Goal: Information Seeking & Learning: Learn about a topic

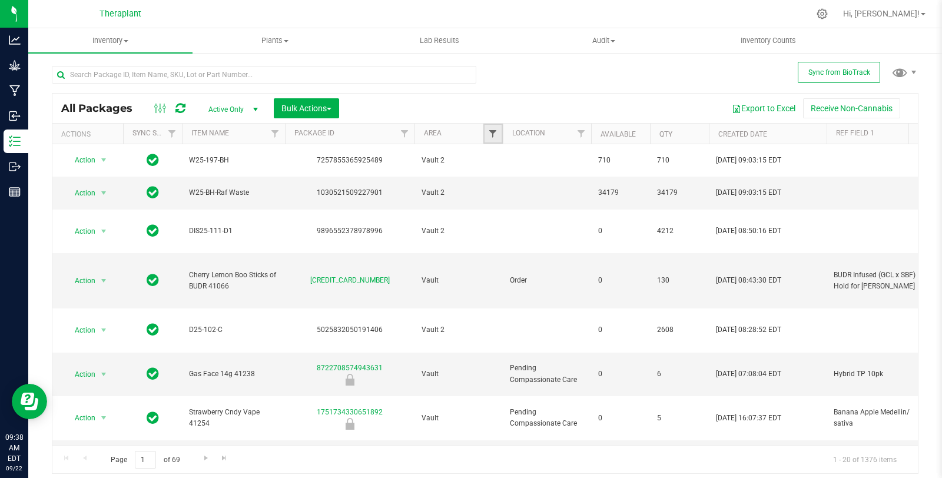
click at [496, 130] on span "Filter" at bounding box center [492, 133] width 9 height 9
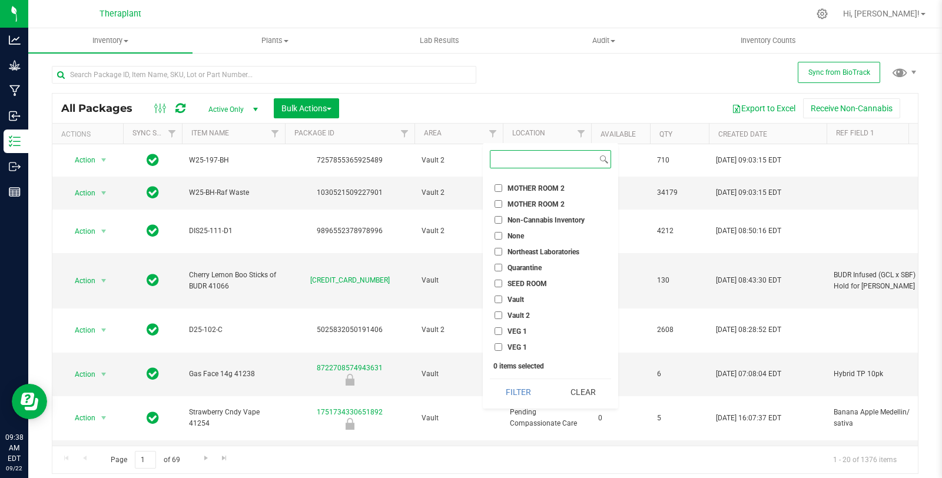
scroll to position [502, 0]
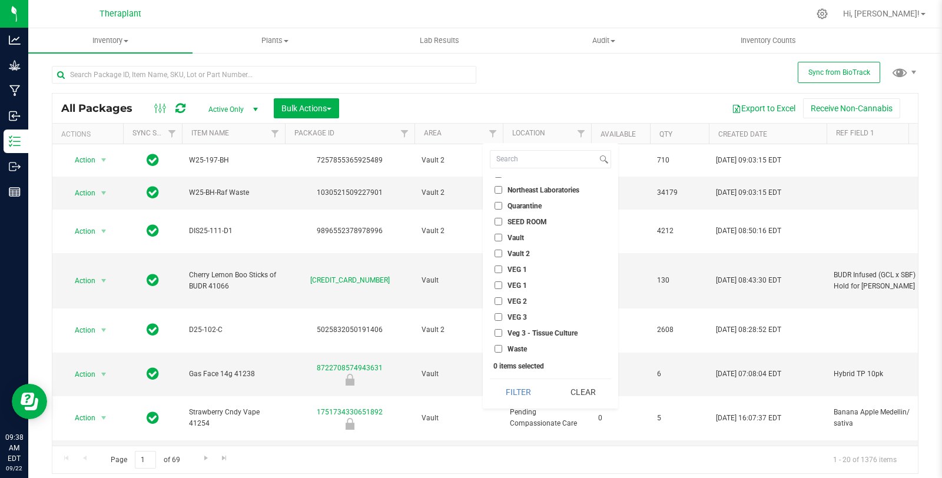
click at [518, 250] on span "Vault 2" at bounding box center [519, 253] width 22 height 7
click at [502, 250] on input "Vault 2" at bounding box center [499, 254] width 8 height 8
checkbox input "true"
click at [523, 399] on button "Filter" at bounding box center [518, 392] width 57 height 26
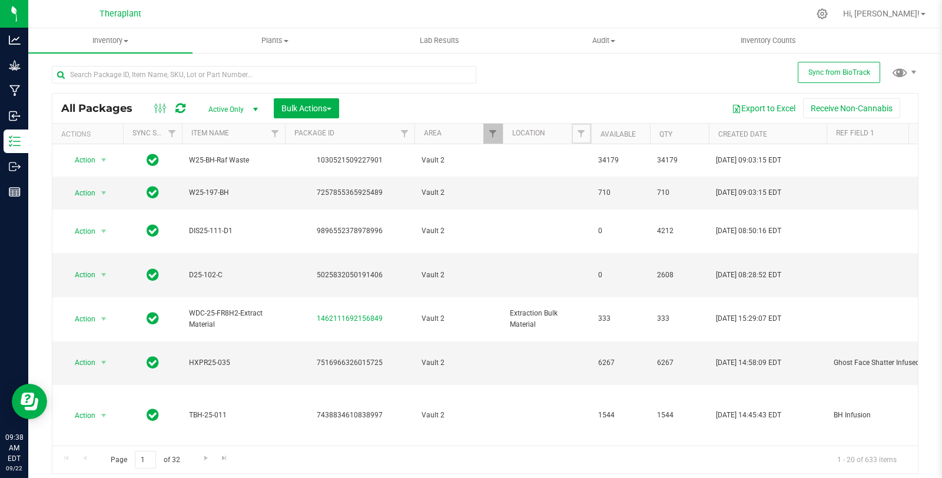
click at [579, 133] on span "Filter" at bounding box center [580, 133] width 9 height 9
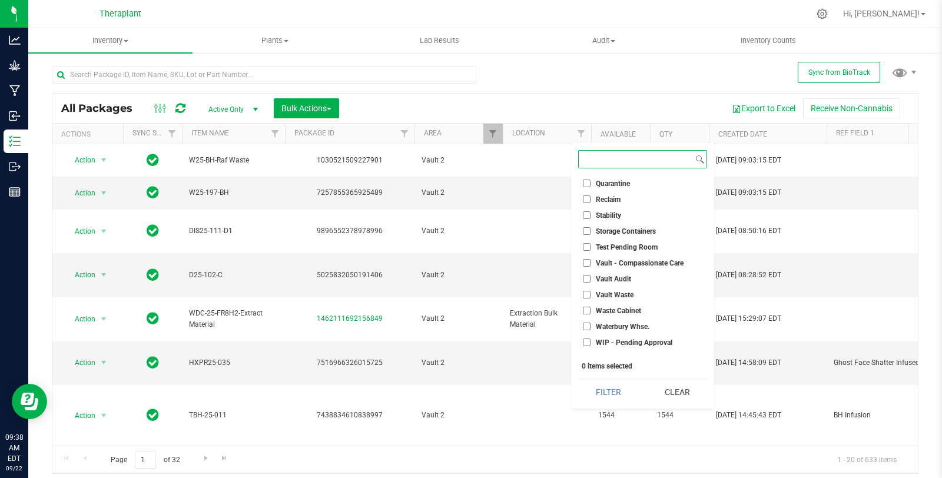
scroll to position [471, 0]
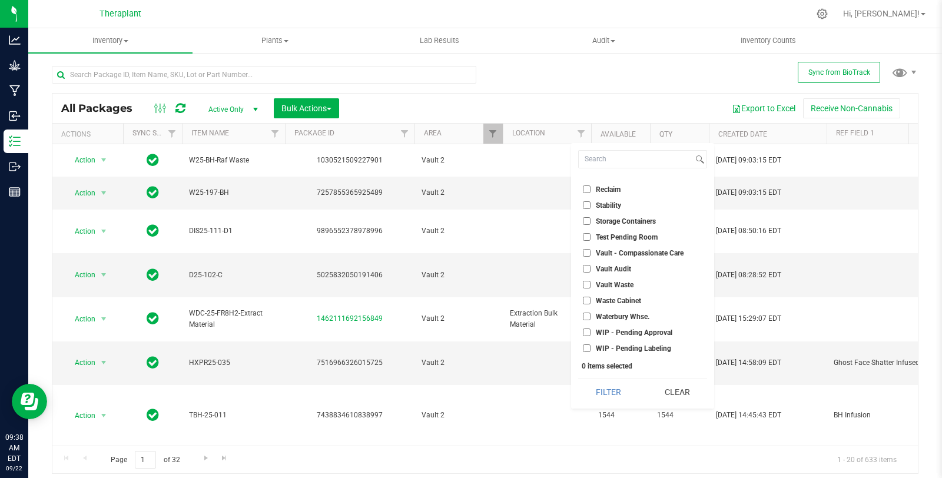
drag, startPoint x: 638, startPoint y: 328, endPoint x: 644, endPoint y: 343, distance: 16.1
click at [638, 329] on span "WIP - Pending Approval" at bounding box center [634, 332] width 77 height 7
click at [591, 329] on input "WIP - Pending Approval" at bounding box center [587, 333] width 8 height 8
checkbox input "true"
click at [645, 351] on li "WIP - Pending Labeling" at bounding box center [642, 348] width 129 height 12
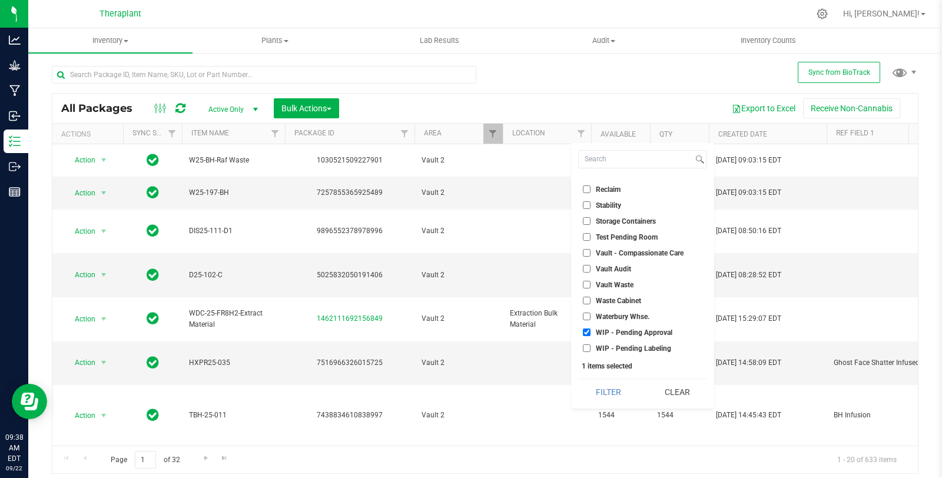
click at [619, 350] on span "WIP - Pending Labeling" at bounding box center [633, 348] width 75 height 7
click at [591, 350] on input "WIP - Pending Labeling" at bounding box center [587, 348] width 8 height 8
checkbox input "true"
click at [619, 378] on div "Select All Bubble Hash / Rosin Freezer Cultivation Cure Cure 2 Move Distillate …" at bounding box center [642, 276] width 143 height 266
click at [618, 386] on button "Filter" at bounding box center [608, 392] width 60 height 26
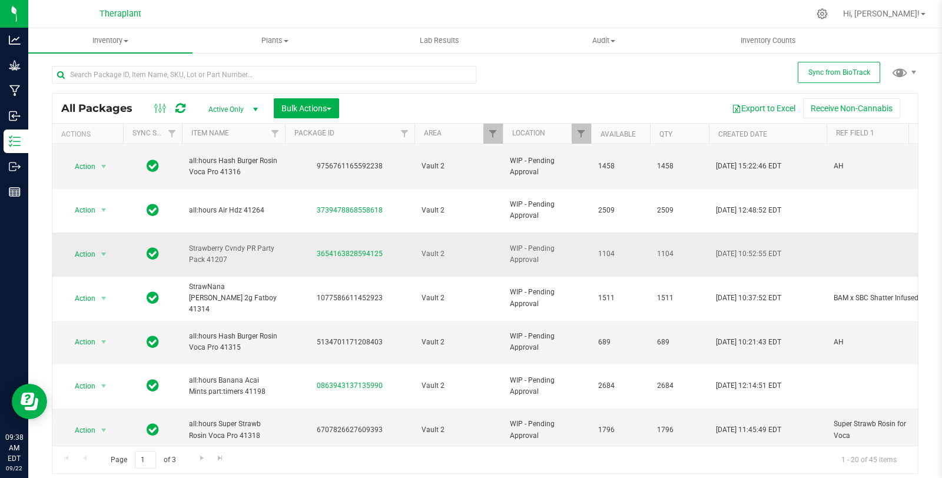
scroll to position [366, 0]
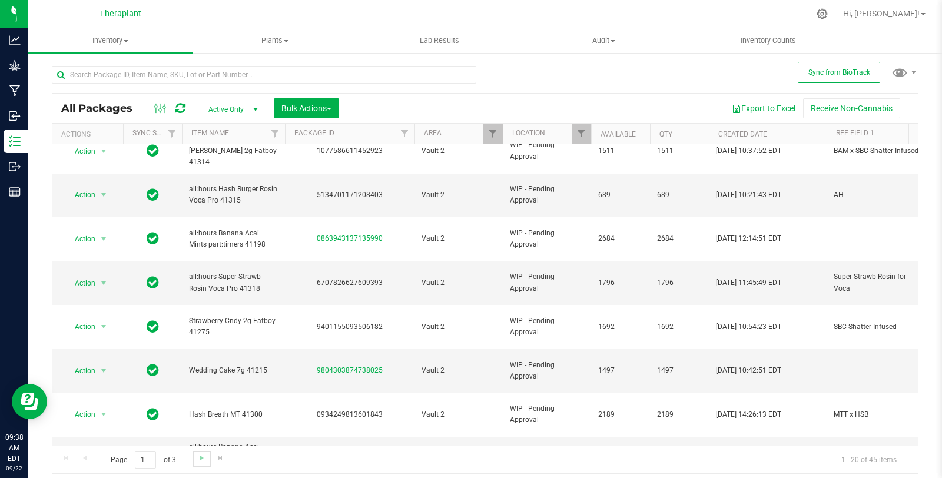
click at [206, 456] on link "Go to the next page" at bounding box center [201, 459] width 17 height 16
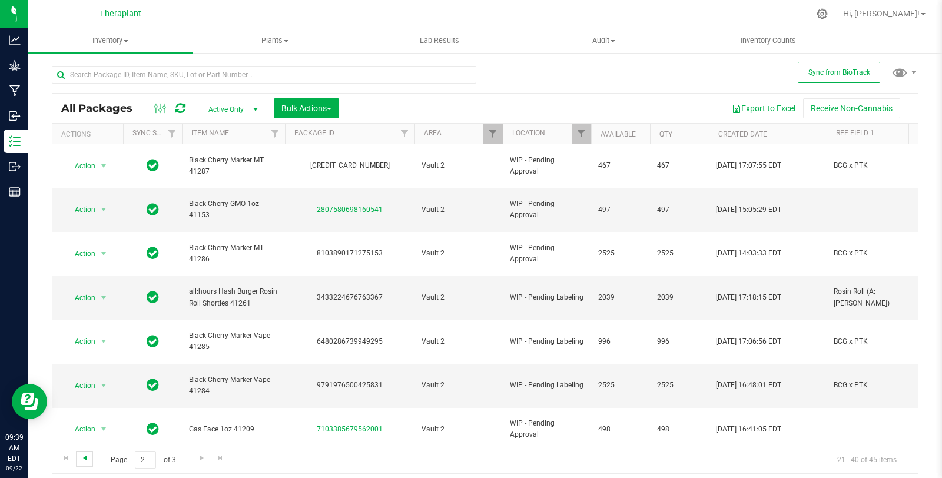
click at [84, 458] on span "Go to the previous page" at bounding box center [84, 457] width 9 height 9
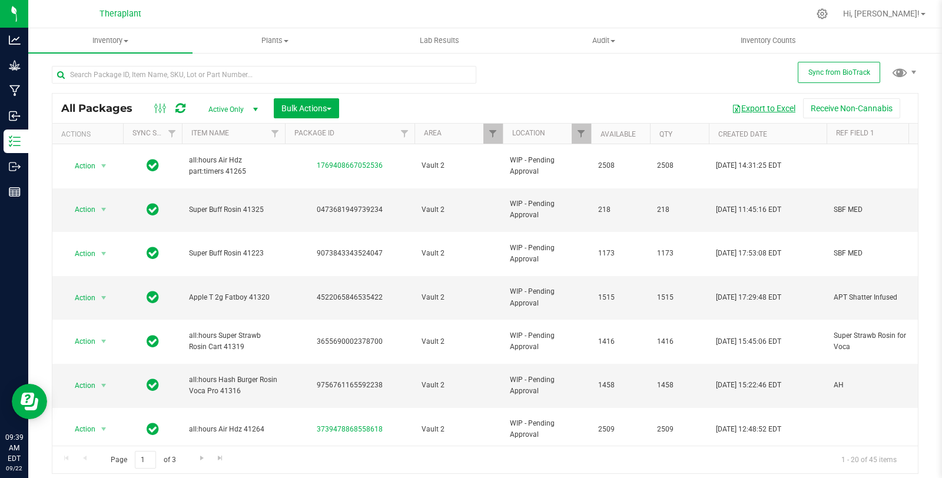
click at [779, 109] on button "Export to Excel" at bounding box center [763, 108] width 79 height 20
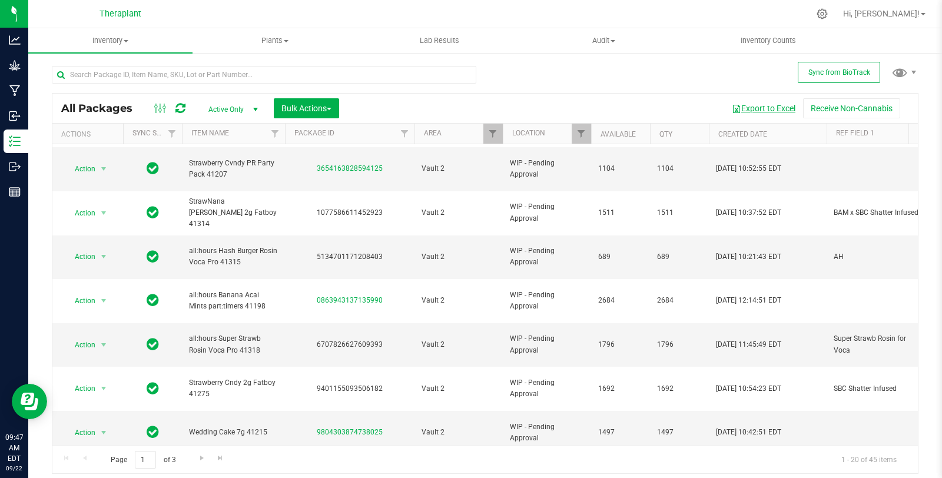
scroll to position [327, 0]
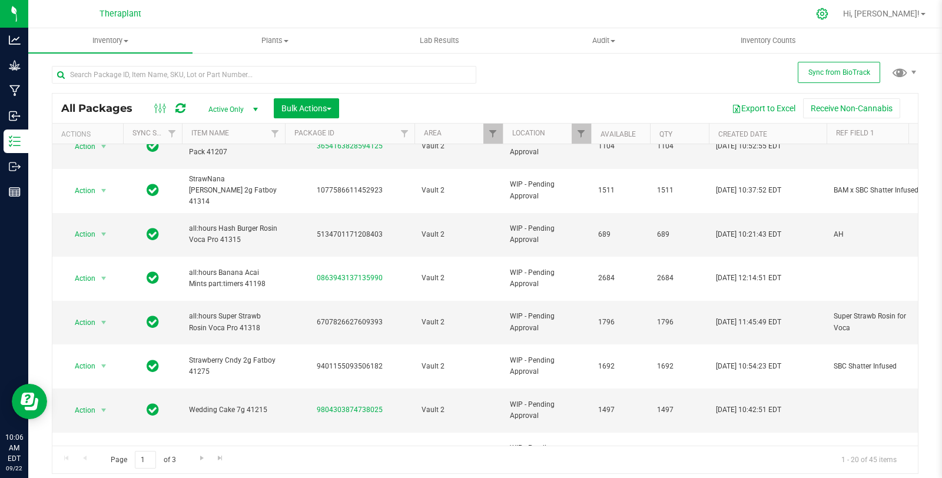
click at [828, 11] on icon at bounding box center [822, 13] width 11 height 11
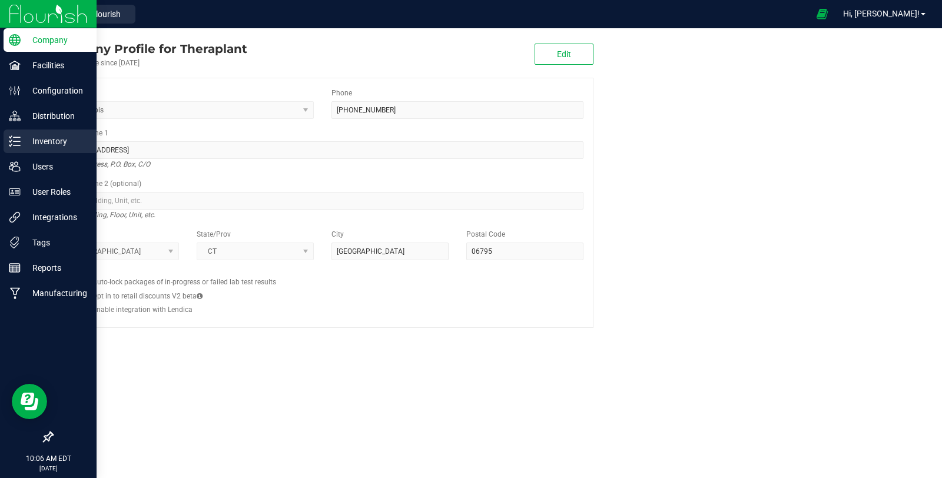
click at [45, 140] on p "Inventory" at bounding box center [56, 141] width 71 height 14
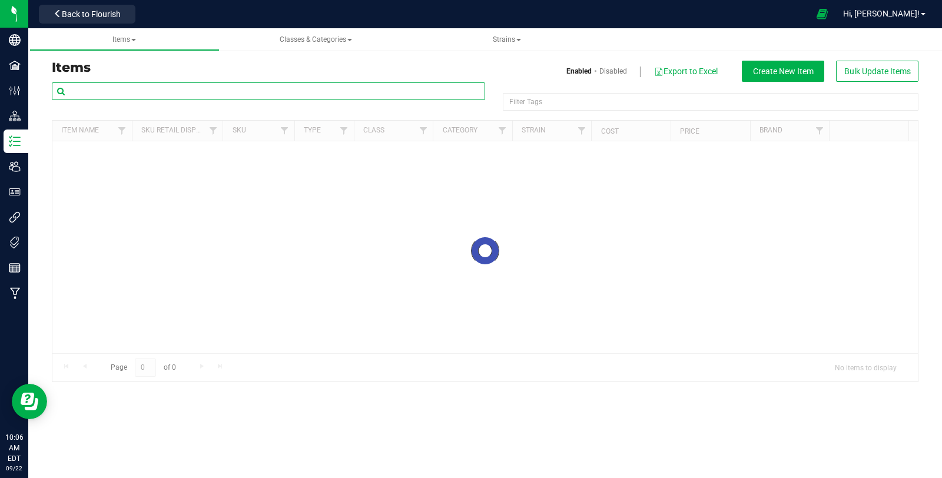
click at [177, 87] on input "text" at bounding box center [268, 91] width 433 height 18
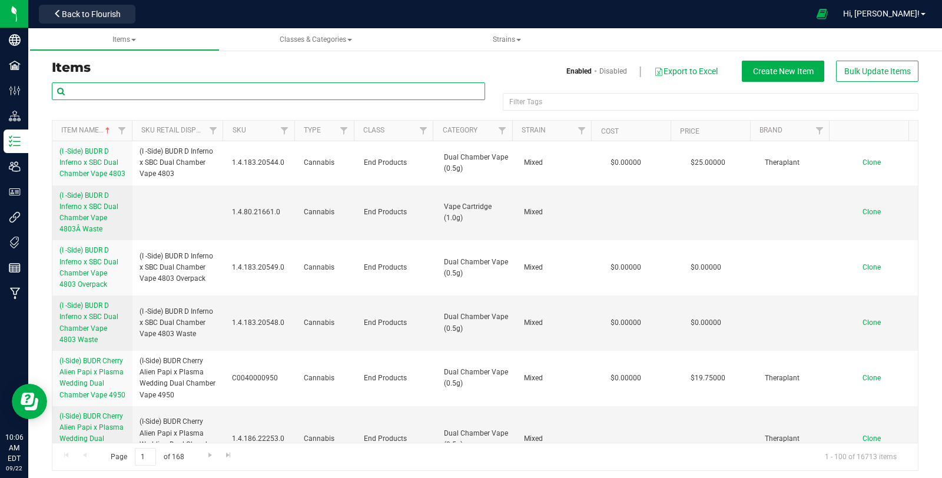
type input "r"
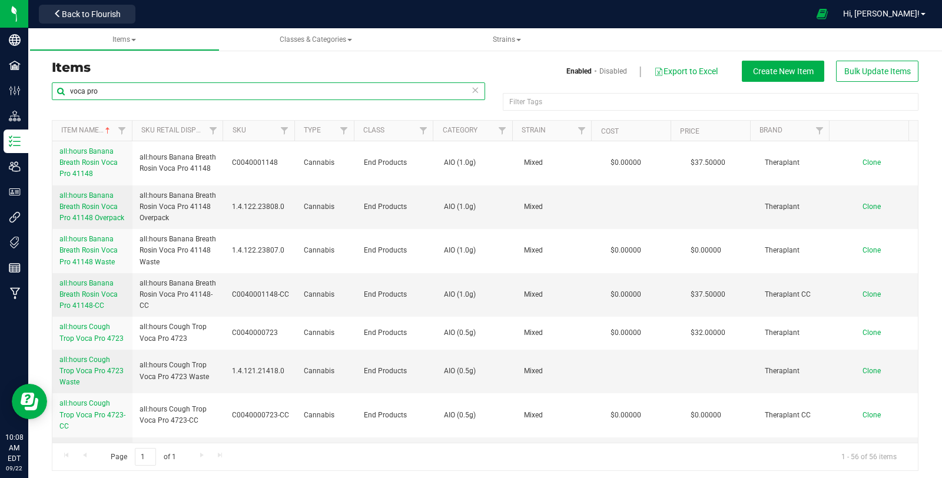
type input "voca pro"
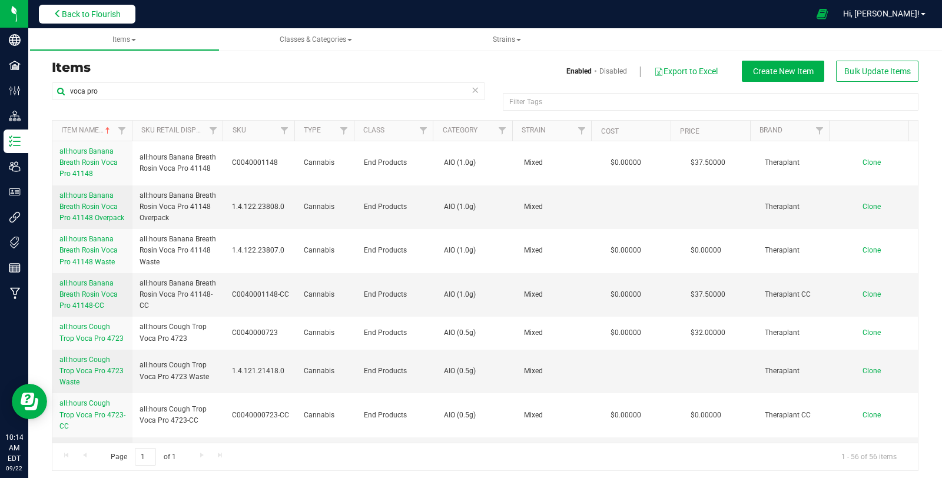
click at [114, 18] on button "Back to Flourish" at bounding box center [87, 14] width 97 height 19
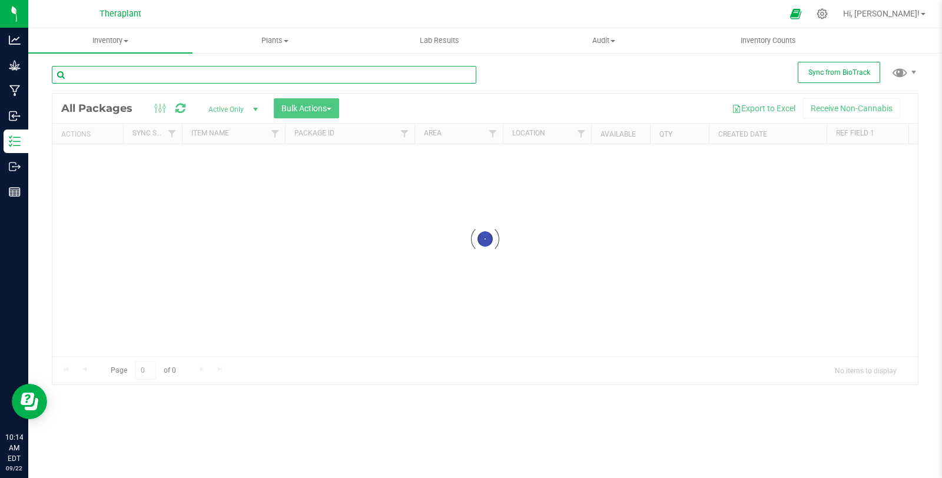
click at [131, 75] on input "text" at bounding box center [264, 75] width 425 height 18
paste input "Hash Breath Vape 41299"
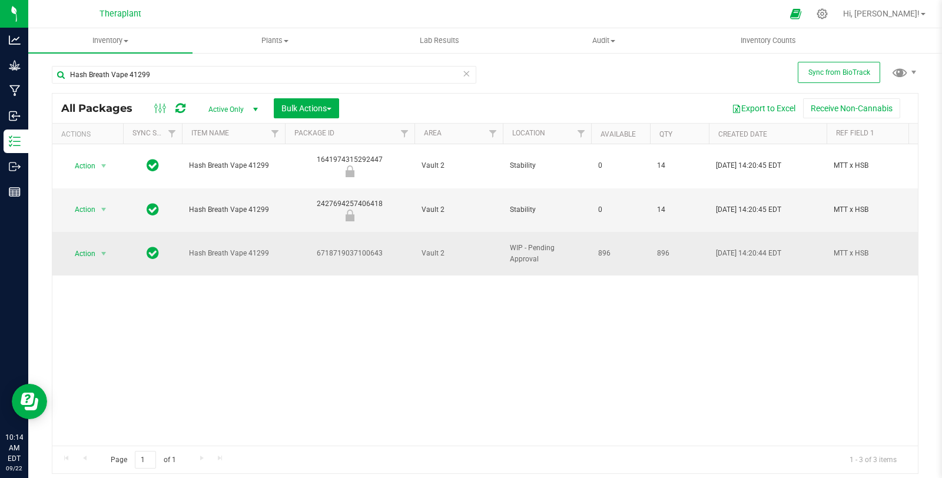
drag, startPoint x: 313, startPoint y: 224, endPoint x: 385, endPoint y: 225, distance: 72.4
click at [385, 248] on div "6718719037100643" at bounding box center [349, 253] width 133 height 11
copy div "6718719037100643"
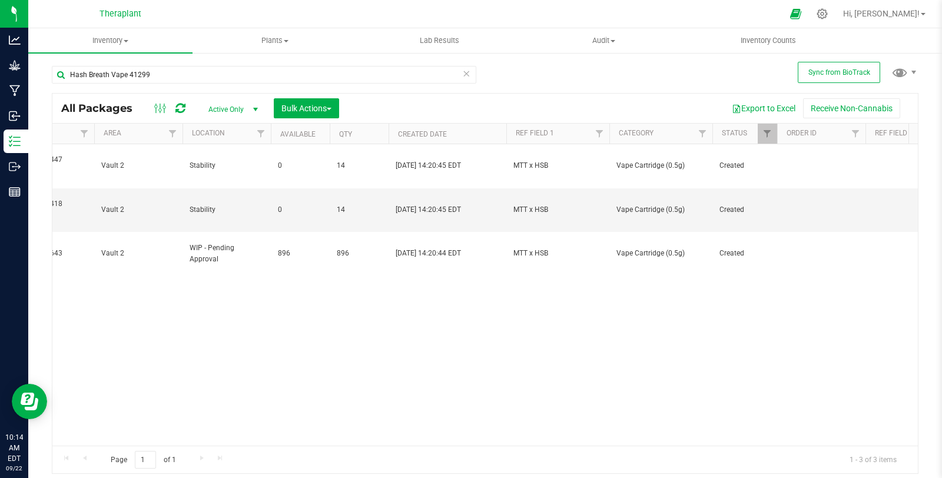
scroll to position [0, 325]
drag, startPoint x: 213, startPoint y: 84, endPoint x: 152, endPoint y: 72, distance: 61.8
click at [148, 75] on div "Hash Breath Vape 41299" at bounding box center [264, 79] width 425 height 27
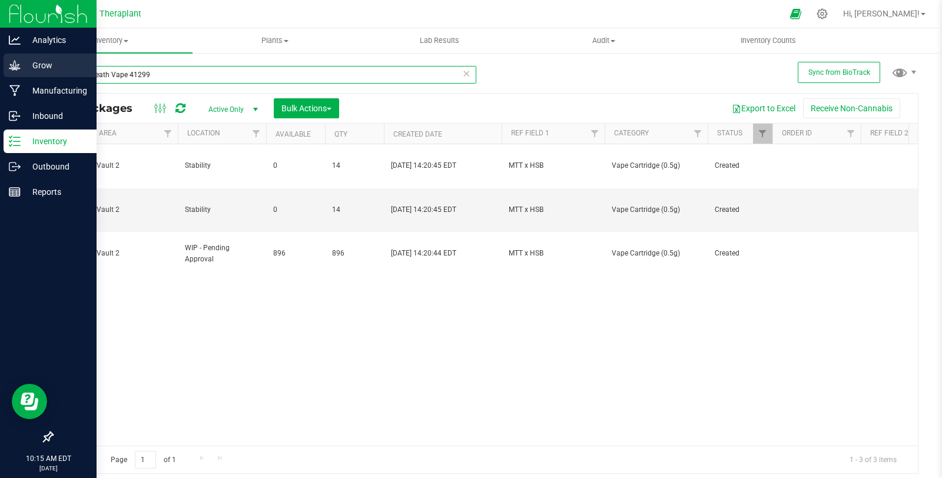
drag, startPoint x: 140, startPoint y: 77, endPoint x: 21, endPoint y: 78, distance: 118.9
click at [21, 78] on div "Analytics Grow Manufacturing Inbound Inventory Outbound Reports 10:15 AM EDT [D…" at bounding box center [471, 239] width 942 height 478
paste input "all:hours Banana Acai Mints Bubble Hash Infused Shorties 41283"
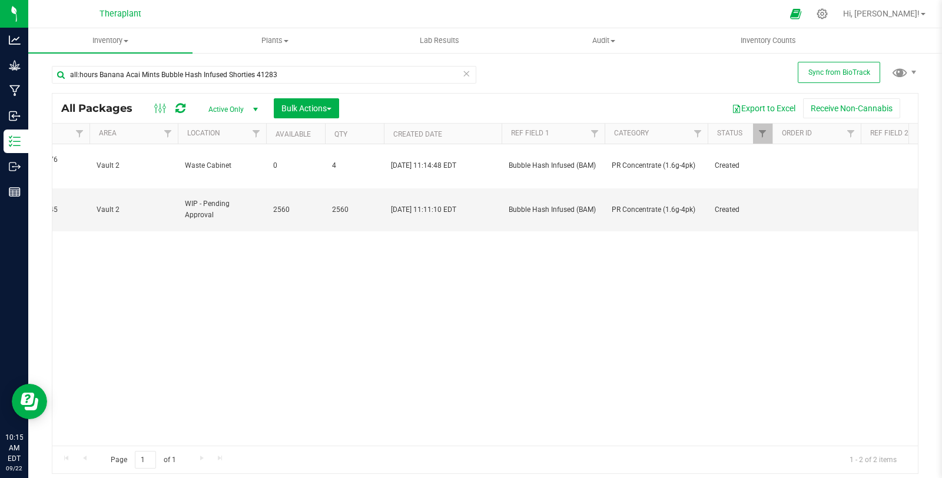
click at [300, 429] on div "Action Action Edit attributes Global inventory Locate package Package audit log…" at bounding box center [484, 294] width 865 height 301
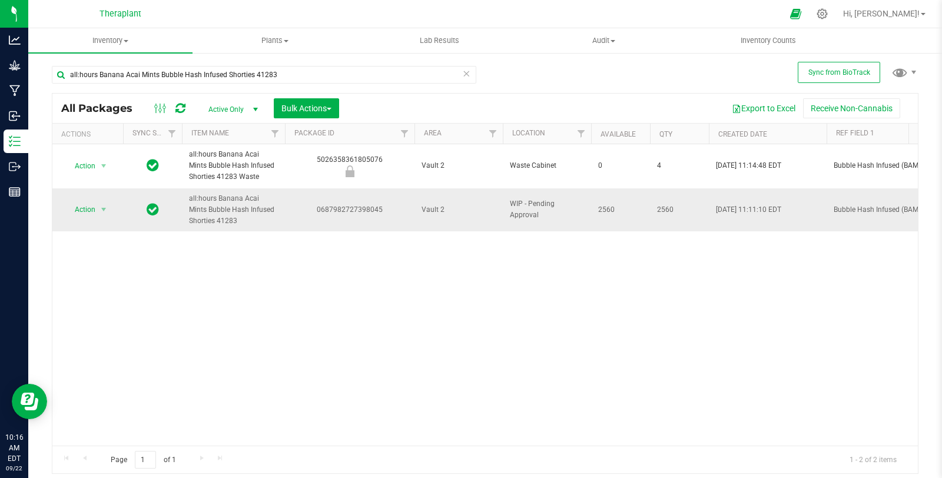
drag, startPoint x: 311, startPoint y: 207, endPoint x: 393, endPoint y: 218, distance: 82.6
click at [393, 218] on td "0687982727398045" at bounding box center [350, 210] width 130 height 44
copy div "0687982727398045"
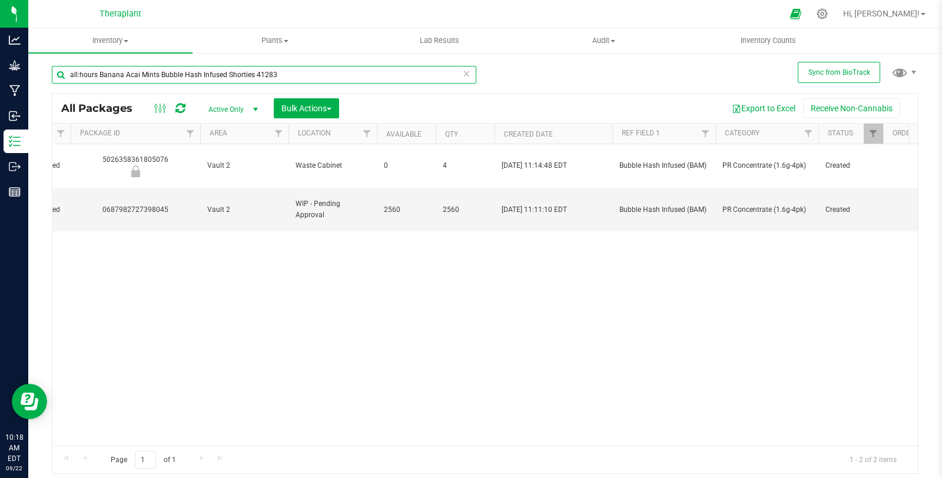
drag, startPoint x: 233, startPoint y: 85, endPoint x: 35, endPoint y: 89, distance: 198.5
click at [35, 89] on div "Sync from BioTrack all:hours Banana Acai Mints Bubble Hash Infused Shorties 412…" at bounding box center [485, 231] width 914 height 359
paste input "Hash Breath Vape 41298"
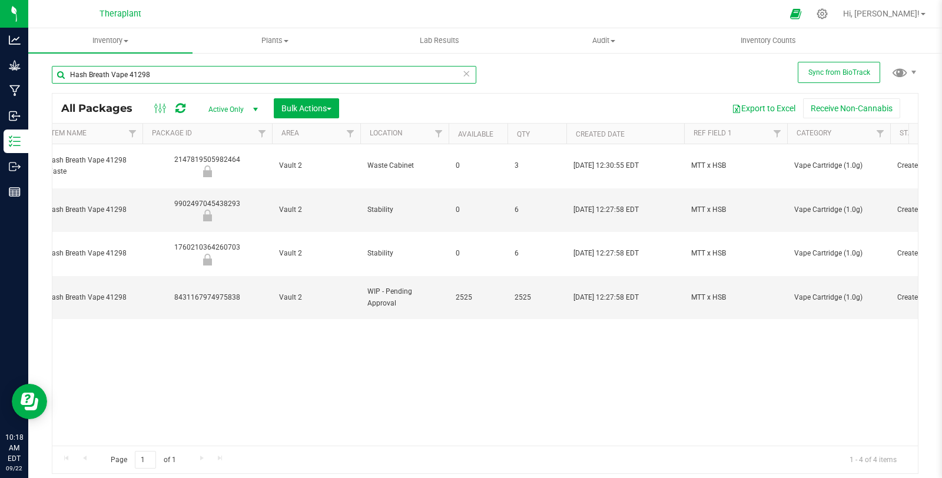
scroll to position [0, 127]
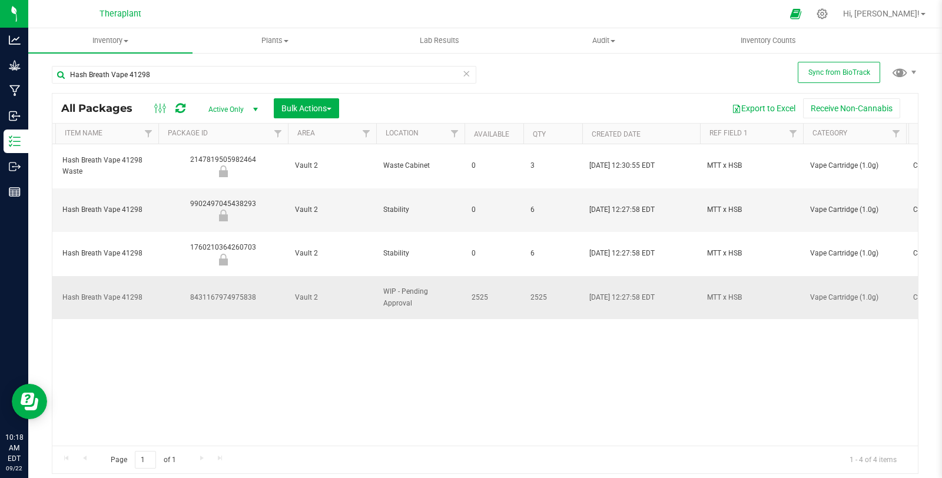
drag, startPoint x: 184, startPoint y: 262, endPoint x: 268, endPoint y: 258, distance: 84.3
click at [268, 292] on div "8431167974975838" at bounding box center [223, 297] width 133 height 11
copy div "8431167974975838"
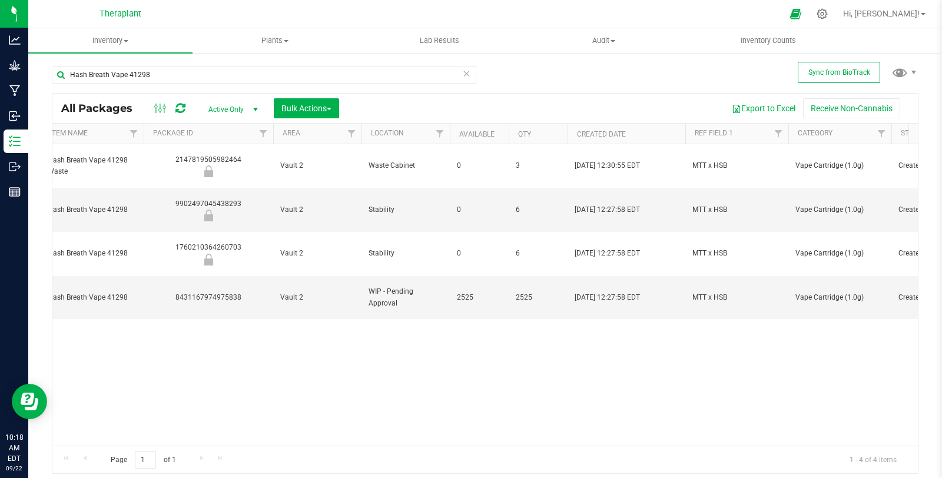
scroll to position [0, 147]
click at [340, 311] on div "Action Action Edit attributes Global inventory Locate package Package audit log…" at bounding box center [484, 294] width 865 height 301
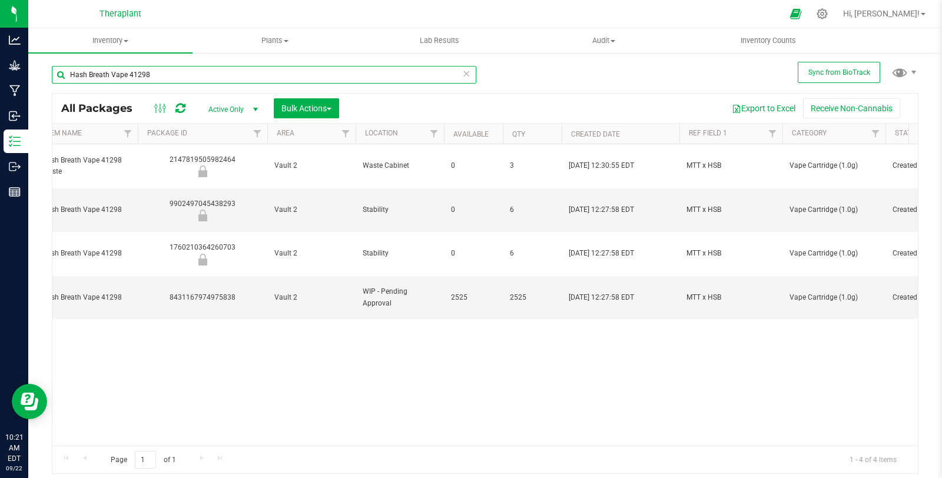
drag, startPoint x: 218, startPoint y: 68, endPoint x: 56, endPoint y: 87, distance: 163.1
click at [56, 87] on div "Hash Breath Vape 41298" at bounding box center [264, 79] width 425 height 27
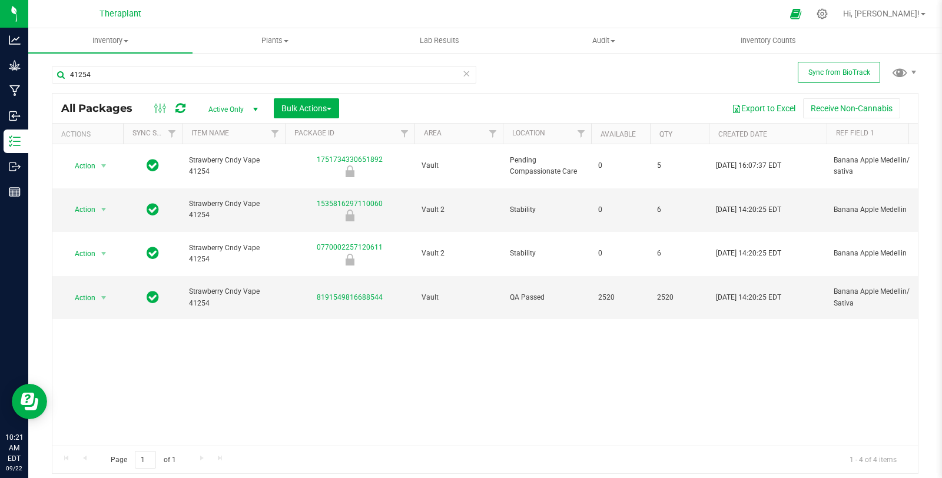
click at [227, 295] on div "Action Action Edit attributes Global inventory Locate package Package audit log…" at bounding box center [484, 294] width 865 height 301
drag, startPoint x: 129, startPoint y: 68, endPoint x: 46, endPoint y: 81, distance: 84.0
click at [46, 81] on div "Sync from BioTrack 41254 All Packages Active Only Active Only Lab Samples Locke…" at bounding box center [485, 231] width 914 height 359
paste input "Hash Breath MT 41301"
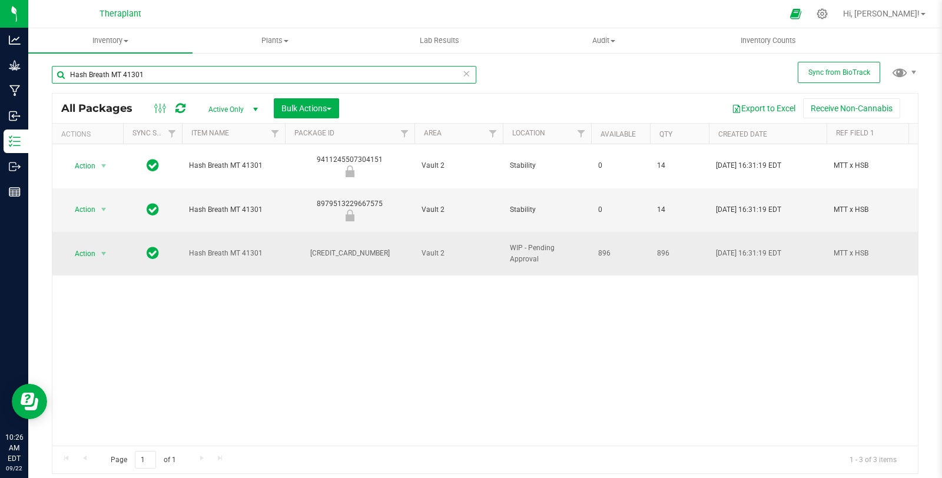
type input "Hash Breath MT 41301"
drag, startPoint x: 314, startPoint y: 224, endPoint x: 396, endPoint y: 228, distance: 81.4
click at [396, 248] on div "[CREDIT_CARD_NUMBER]" at bounding box center [349, 253] width 133 height 11
copy div "[CREDIT_CARD_NUMBER]"
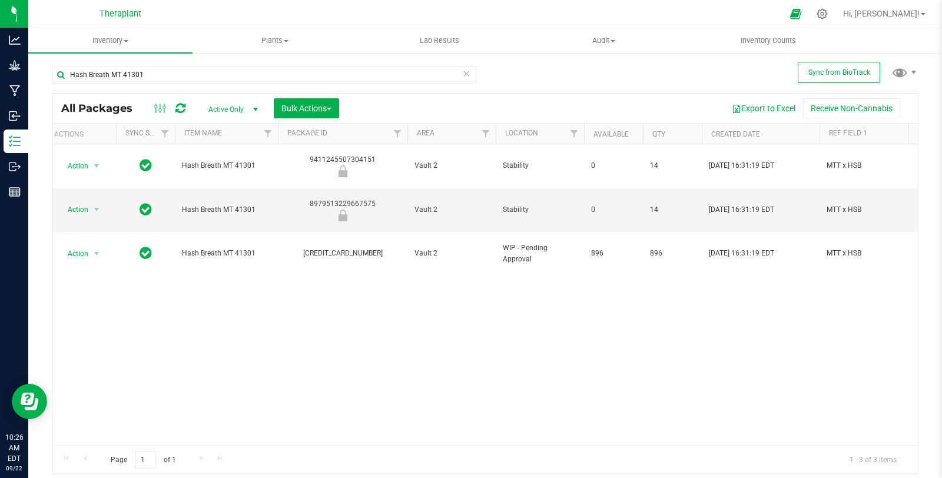
scroll to position [0, 10]
drag, startPoint x: 241, startPoint y: 81, endPoint x: 443, endPoint y: 22, distance: 210.2
click at [97, 78] on input "Hash Breath MT 41301" at bounding box center [264, 75] width 425 height 18
click at [837, 16] on div at bounding box center [822, 13] width 29 height 25
click at [828, 16] on icon at bounding box center [822, 14] width 12 height 12
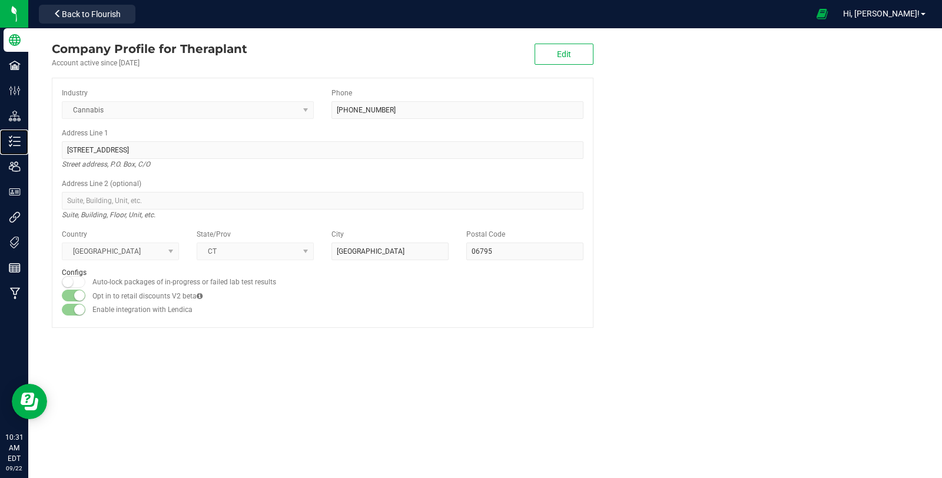
click at [0, 0] on p "Inventory" at bounding box center [0, 0] width 0 height 0
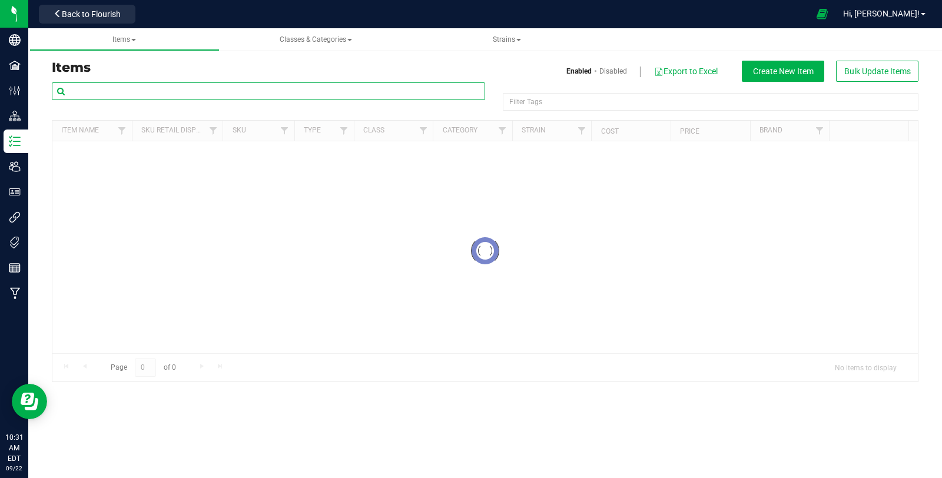
click at [124, 90] on input "text" at bounding box center [268, 91] width 433 height 18
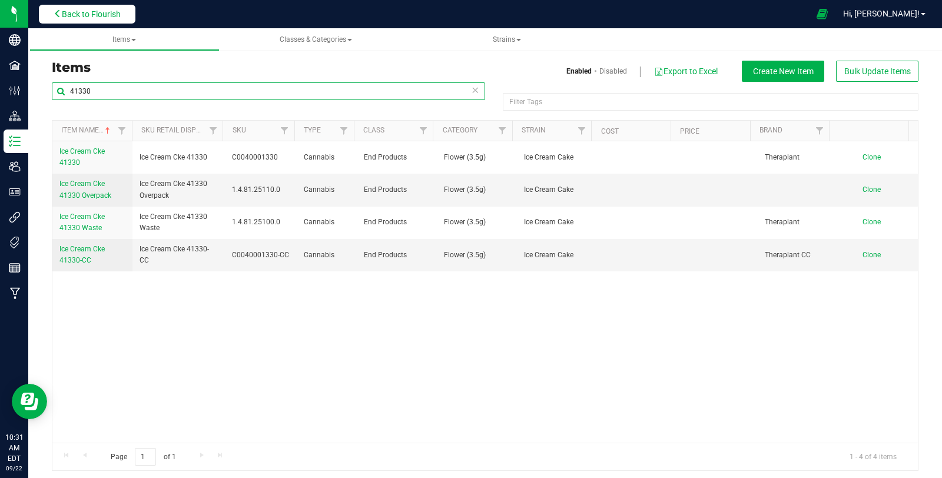
type input "41330"
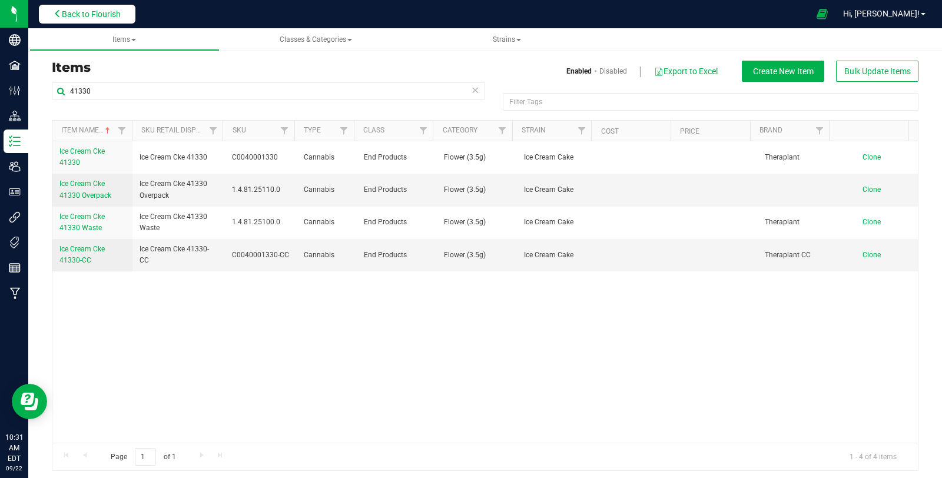
click at [93, 16] on span "Back to Flourish" at bounding box center [91, 13] width 59 height 9
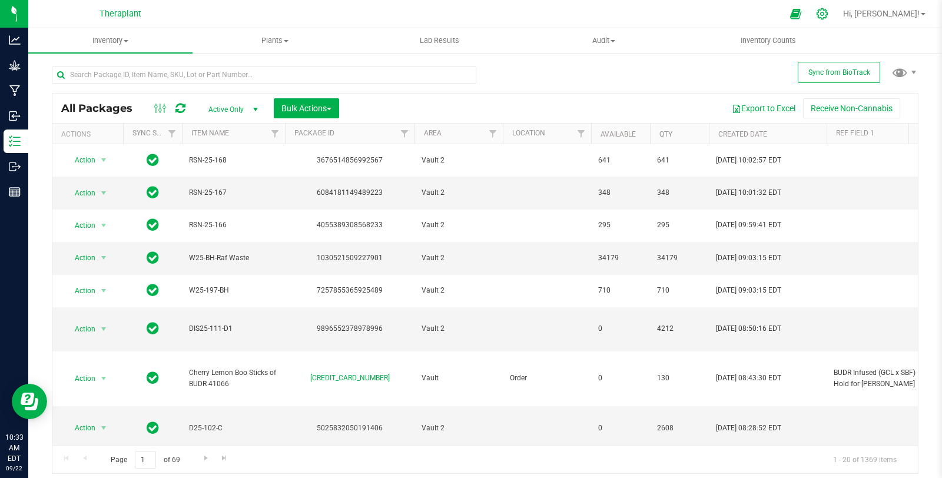
click at [828, 14] on icon at bounding box center [822, 14] width 12 height 12
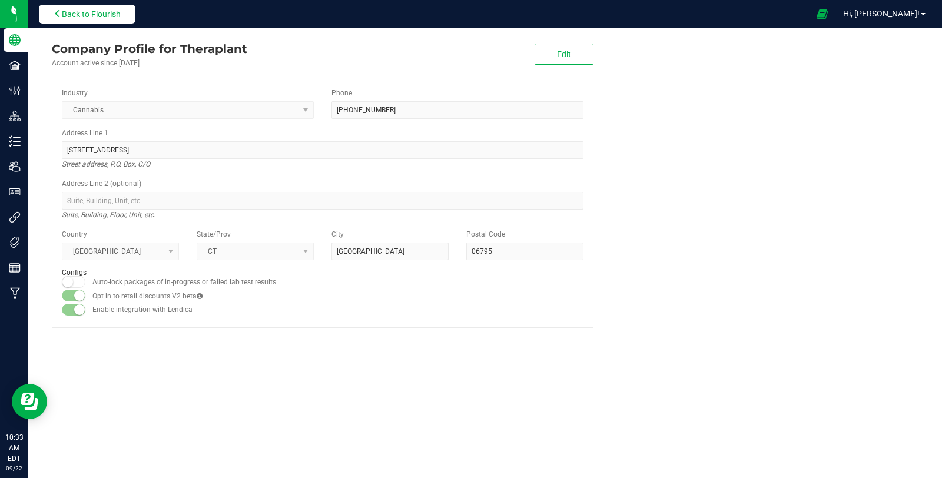
click at [121, 10] on span "Back to Flourish" at bounding box center [91, 13] width 59 height 9
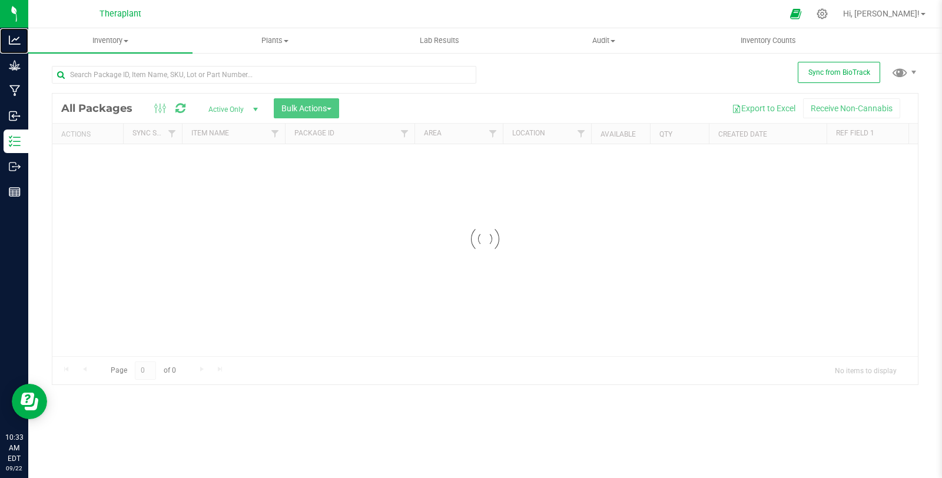
click at [19, 50] on div "Analytics" at bounding box center [16, 40] width 25 height 24
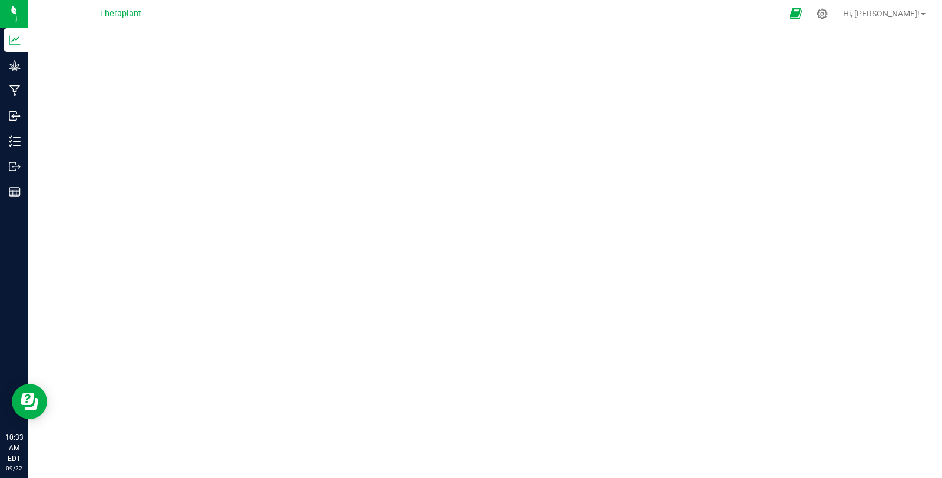
click at [802, 9] on icon at bounding box center [796, 14] width 12 height 14
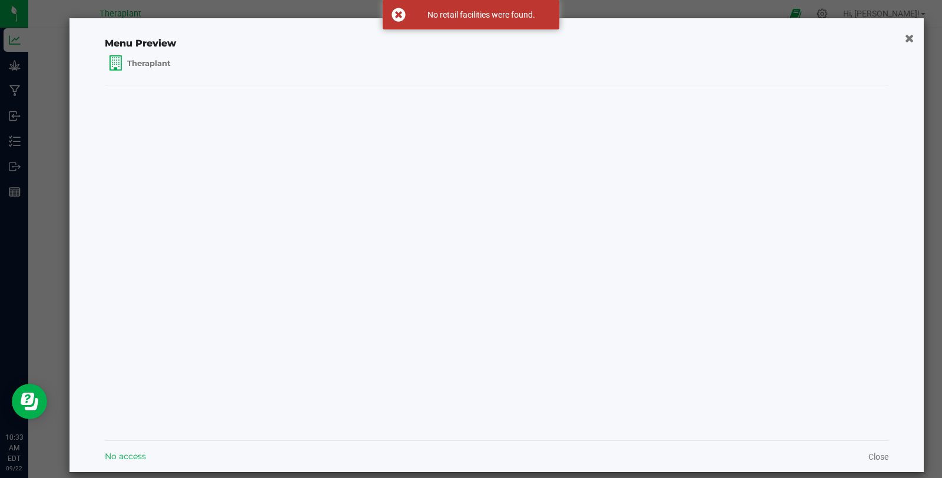
click at [905, 36] on icon "button" at bounding box center [909, 38] width 9 height 12
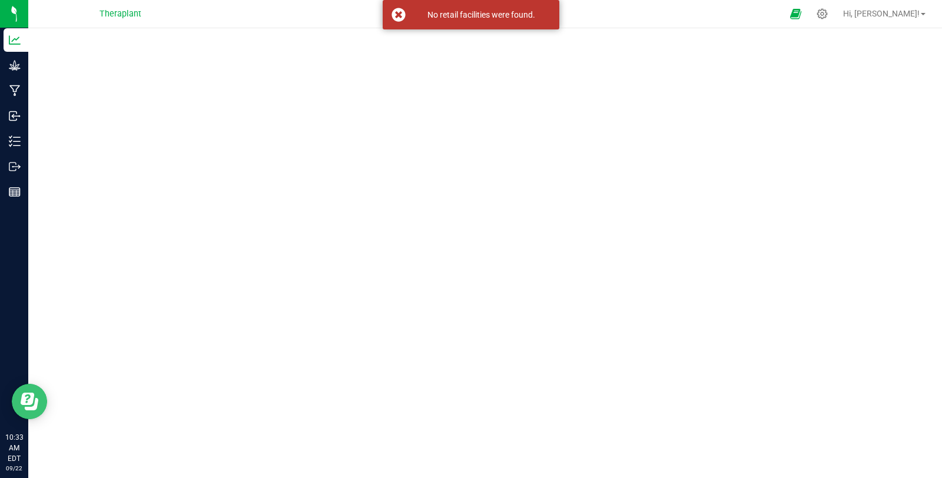
click at [40, 408] on button "Open Resource Center" at bounding box center [29, 401] width 35 height 35
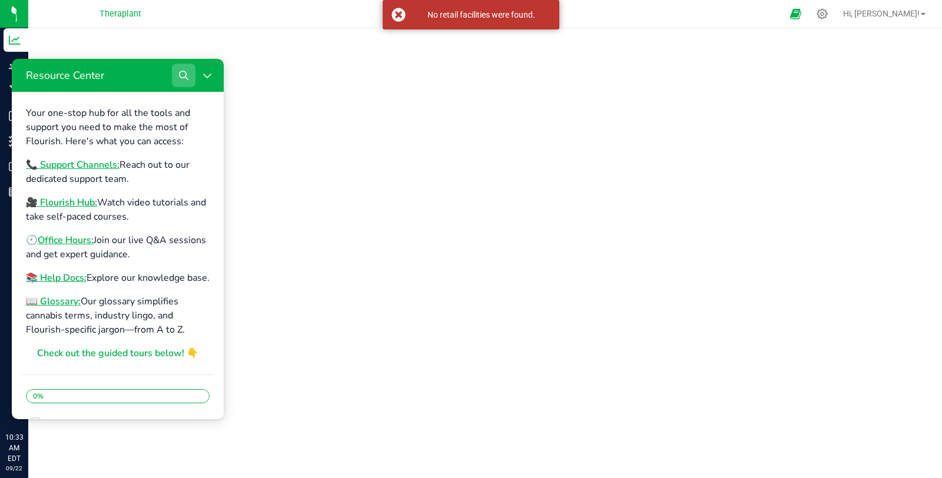
click at [190, 79] on button "Search" at bounding box center [184, 76] width 24 height 24
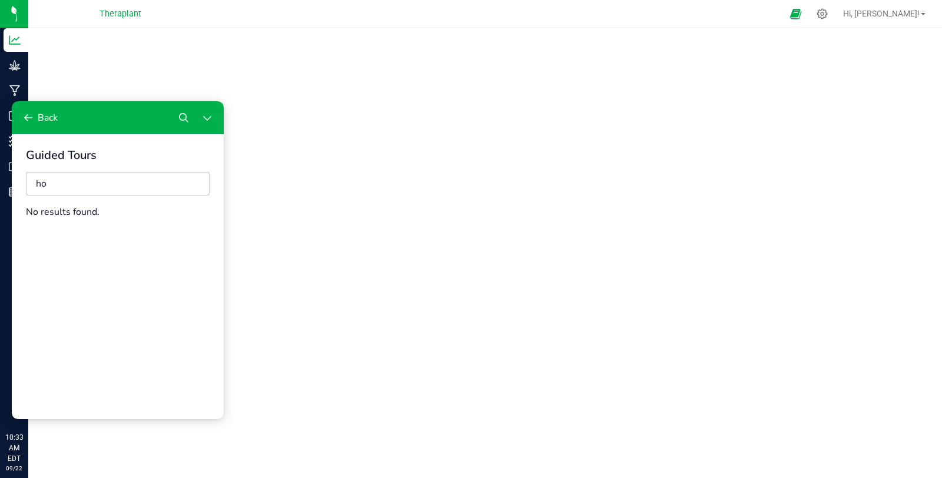
type input "h"
type input "manage scheduled exports"
click at [47, 123] on div "Back" at bounding box center [48, 117] width 20 height 13
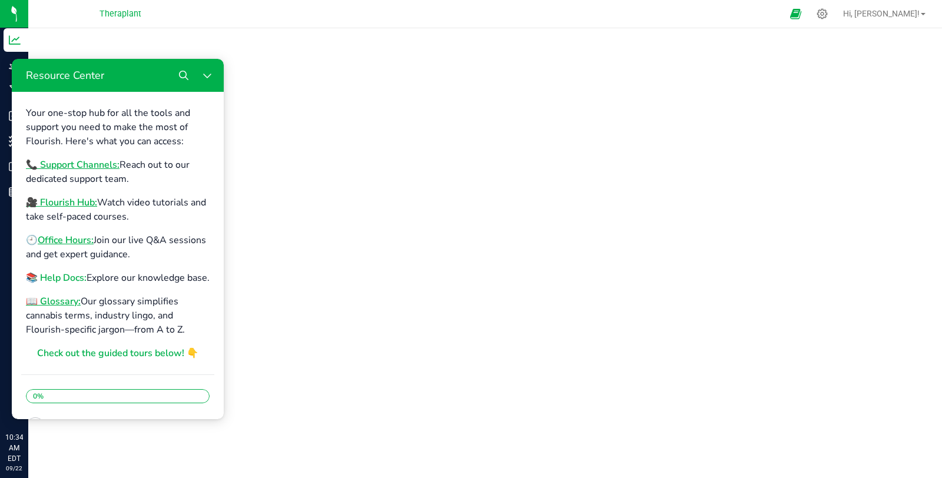
click at [81, 278] on b "📚 Help Docs:" at bounding box center [56, 277] width 61 height 13
click at [209, 74] on icon "Close Resource Center" at bounding box center [207, 75] width 9 height 9
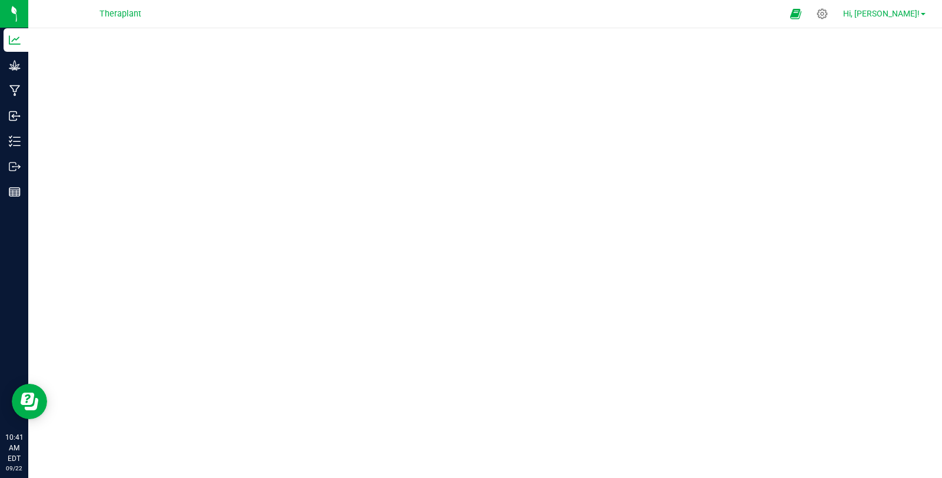
click at [910, 15] on span "Hi, [PERSON_NAME]!" at bounding box center [881, 13] width 77 height 9
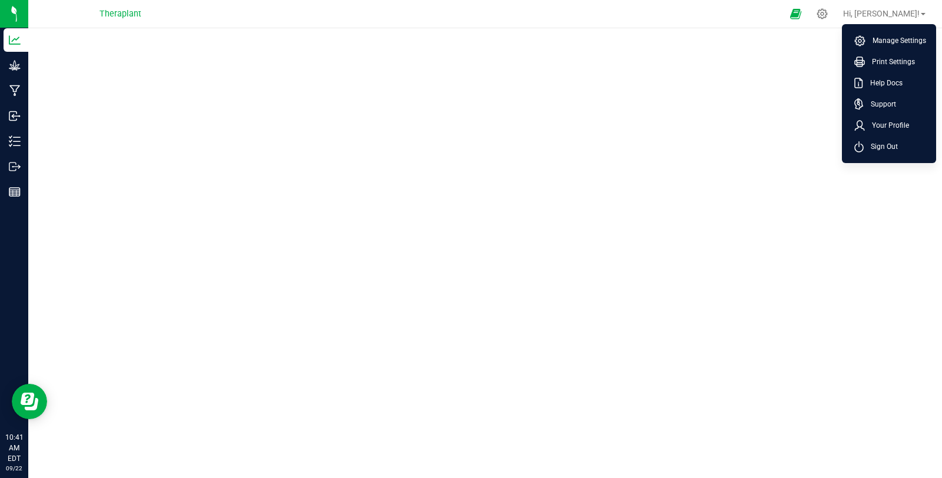
click at [911, 147] on li "Sign Out" at bounding box center [889, 146] width 88 height 21
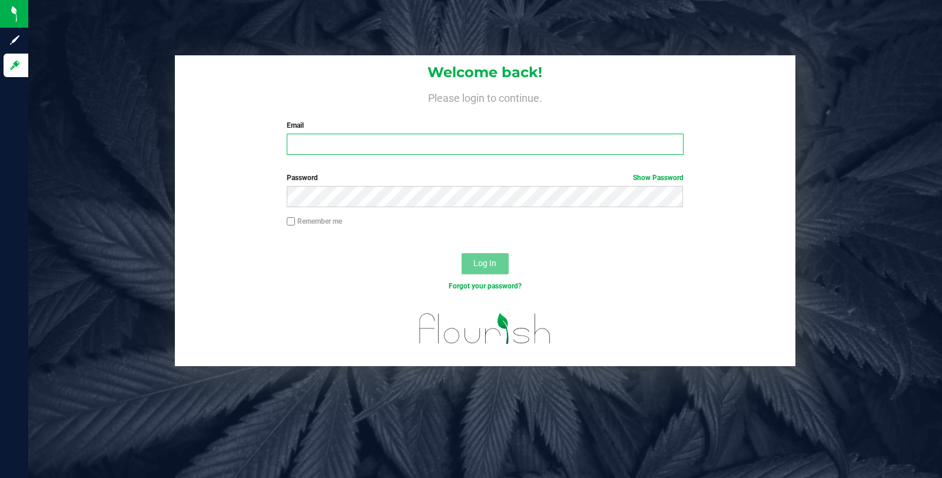
type input "[PERSON_NAME][EMAIL_ADDRESS][DOMAIN_NAME]"
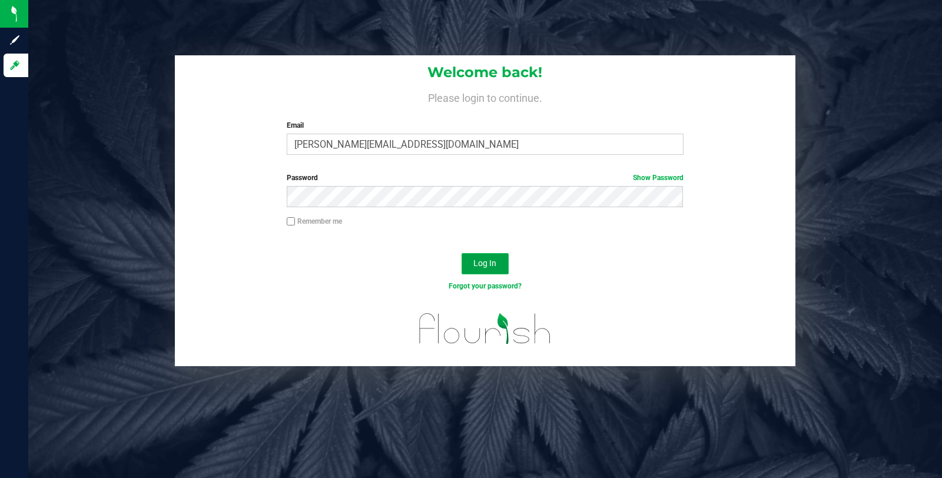
click at [489, 271] on button "Log In" at bounding box center [485, 263] width 47 height 21
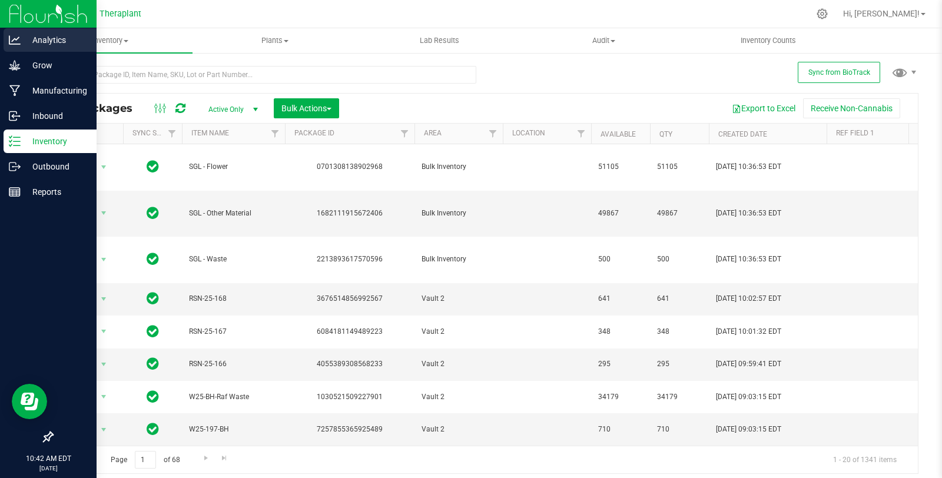
click at [41, 39] on p "Analytics" at bounding box center [56, 40] width 71 height 14
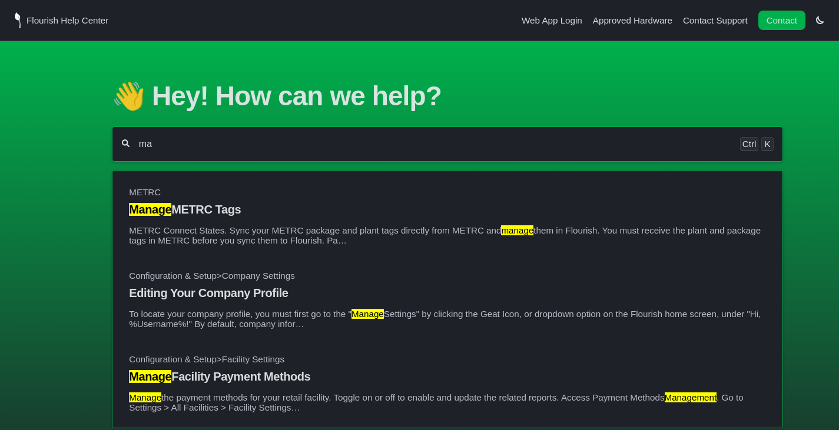
type input "m"
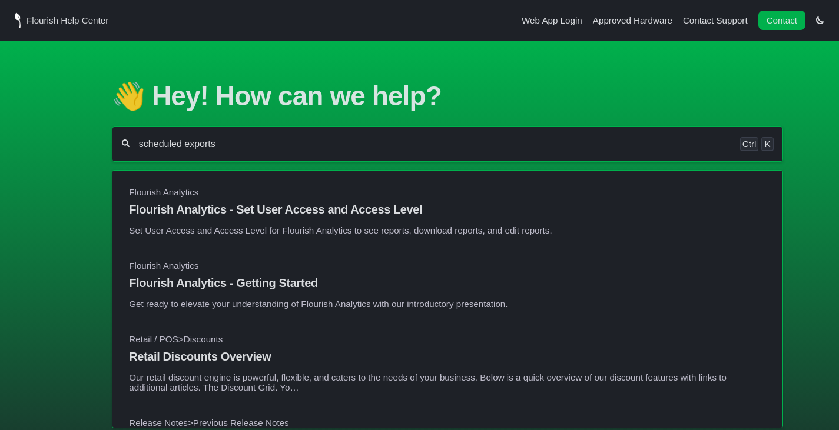
type input "scheduled exports"
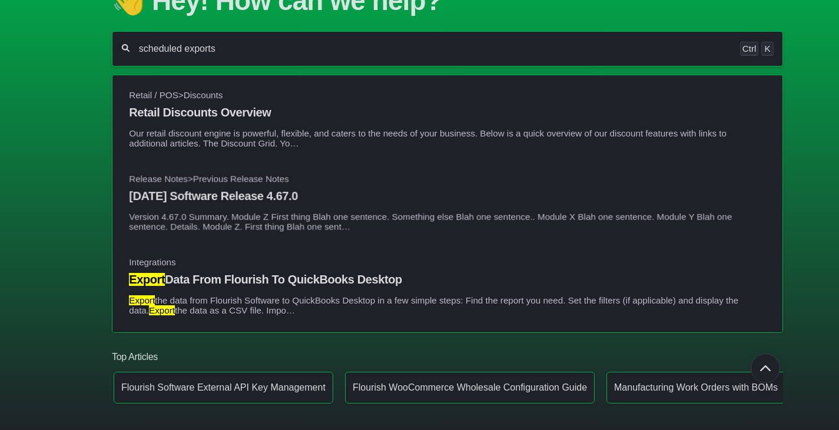
scroll to position [59, 0]
